Goal: Task Accomplishment & Management: Manage account settings

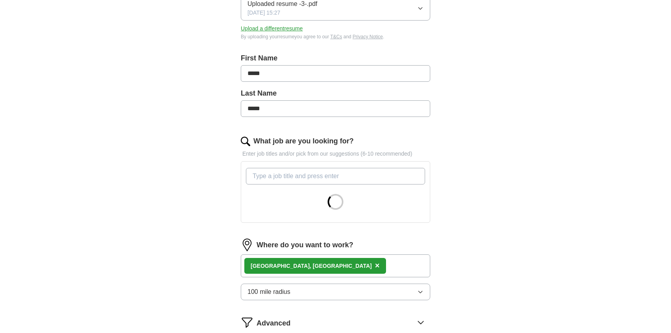
scroll to position [131, 0]
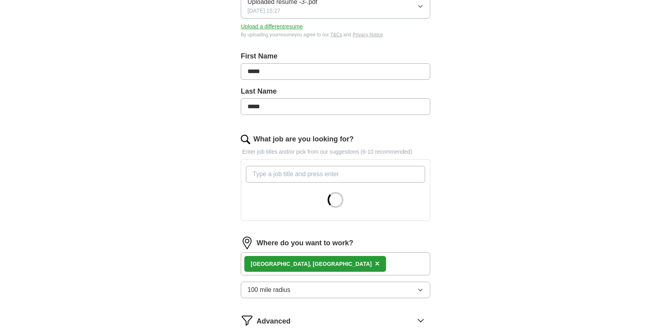
click at [315, 269] on div "[GEOGRAPHIC_DATA], [GEOGRAPHIC_DATA] ×" at bounding box center [335, 263] width 189 height 23
click at [310, 263] on div "[GEOGRAPHIC_DATA], [GEOGRAPHIC_DATA] ×" at bounding box center [335, 263] width 189 height 23
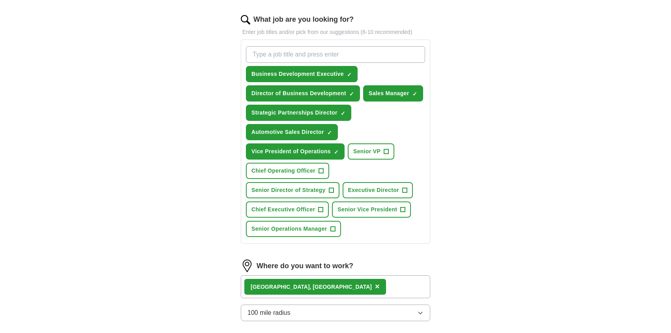
scroll to position [263, 0]
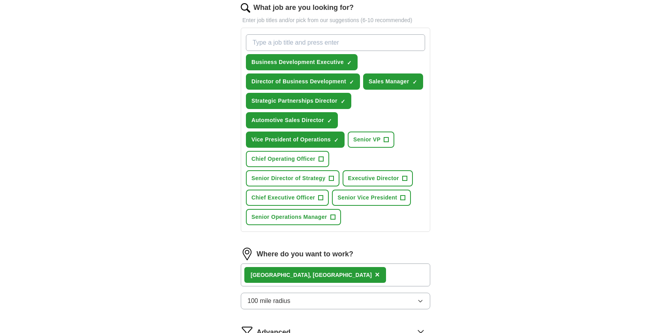
click at [350, 271] on div "[GEOGRAPHIC_DATA], [GEOGRAPHIC_DATA] ×" at bounding box center [335, 274] width 189 height 23
click at [312, 269] on div "[GEOGRAPHIC_DATA], [GEOGRAPHIC_DATA] ×" at bounding box center [335, 274] width 189 height 23
click at [402, 176] on span "+" at bounding box center [404, 178] width 5 height 6
click at [327, 266] on div "[GEOGRAPHIC_DATA], [GEOGRAPHIC_DATA] ×" at bounding box center [335, 274] width 189 height 23
click at [328, 270] on div "[GEOGRAPHIC_DATA], [GEOGRAPHIC_DATA] ×" at bounding box center [335, 274] width 189 height 23
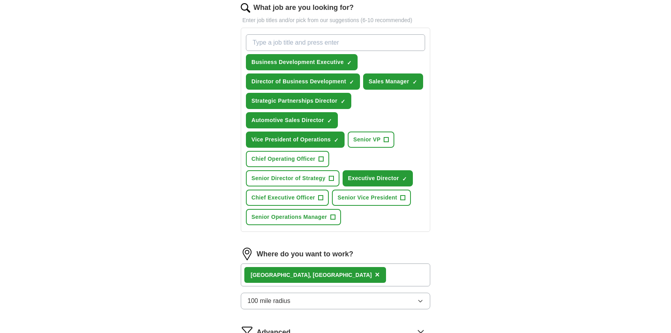
click at [329, 268] on div "[GEOGRAPHIC_DATA], [GEOGRAPHIC_DATA] ×" at bounding box center [335, 274] width 189 height 23
click at [304, 268] on div "[GEOGRAPHIC_DATA], [GEOGRAPHIC_DATA] ×" at bounding box center [335, 274] width 189 height 23
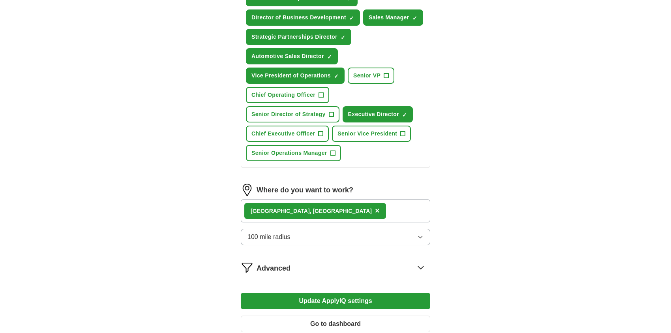
scroll to position [395, 0]
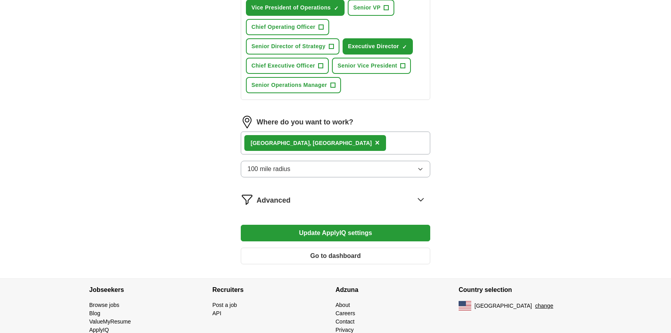
click at [347, 232] on button "Update ApplyIQ settings" at bounding box center [335, 233] width 189 height 17
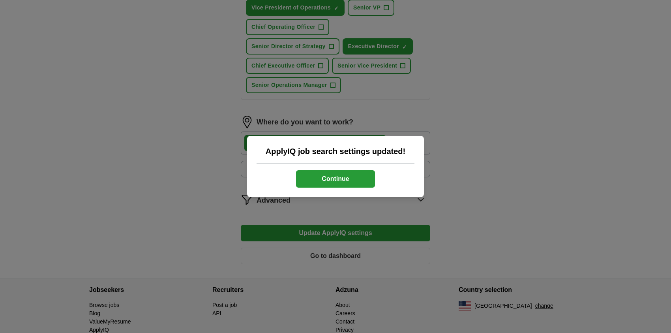
click at [336, 178] on button "Continue" at bounding box center [335, 178] width 79 height 17
